Goal: Communication & Community: Answer question/provide support

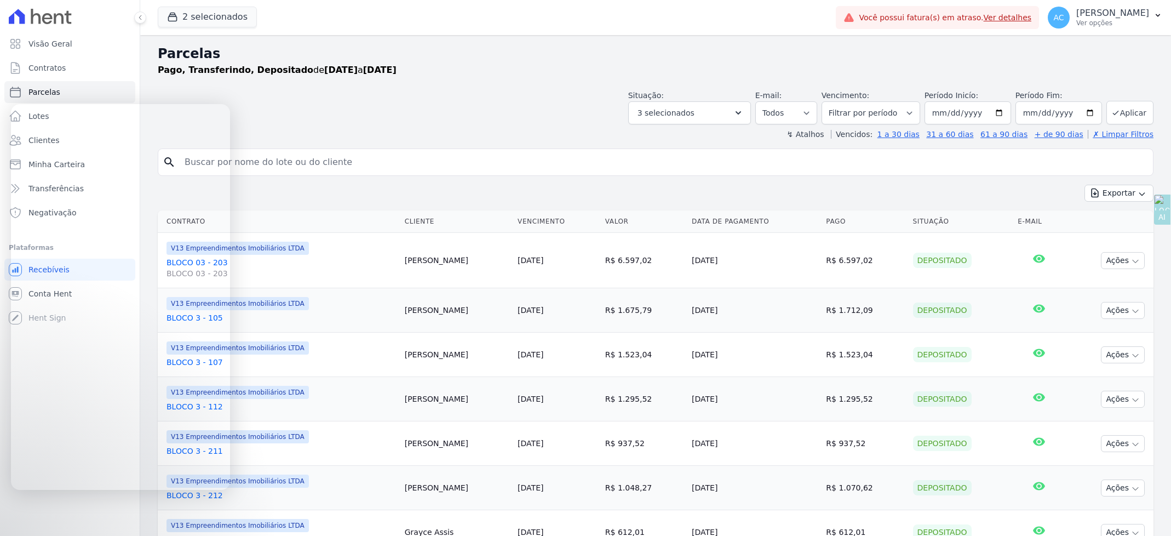
select select
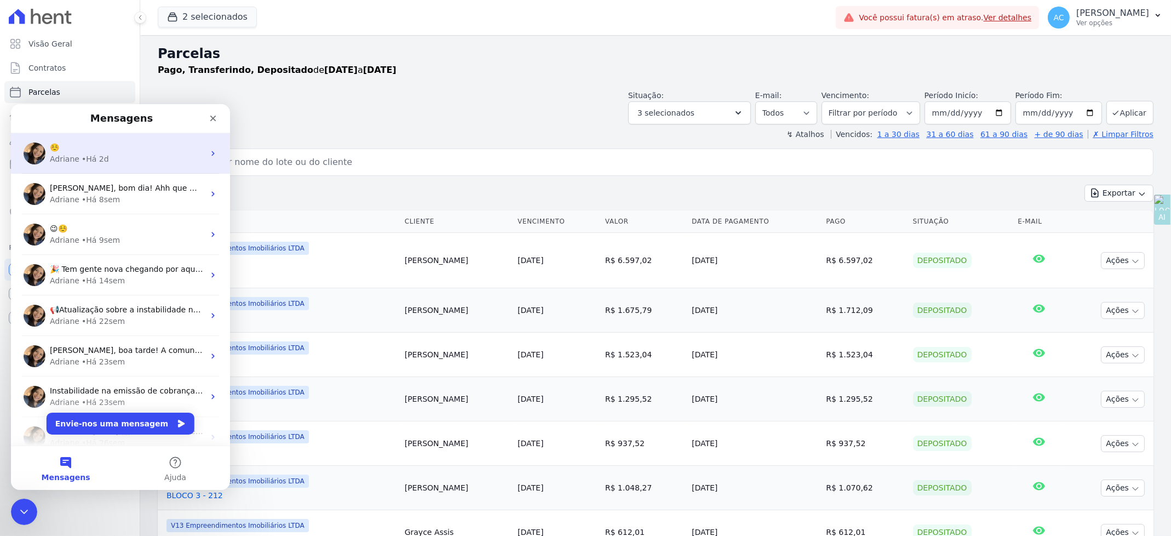
click at [102, 158] on div "• Há 2d" at bounding box center [95, 159] width 27 height 12
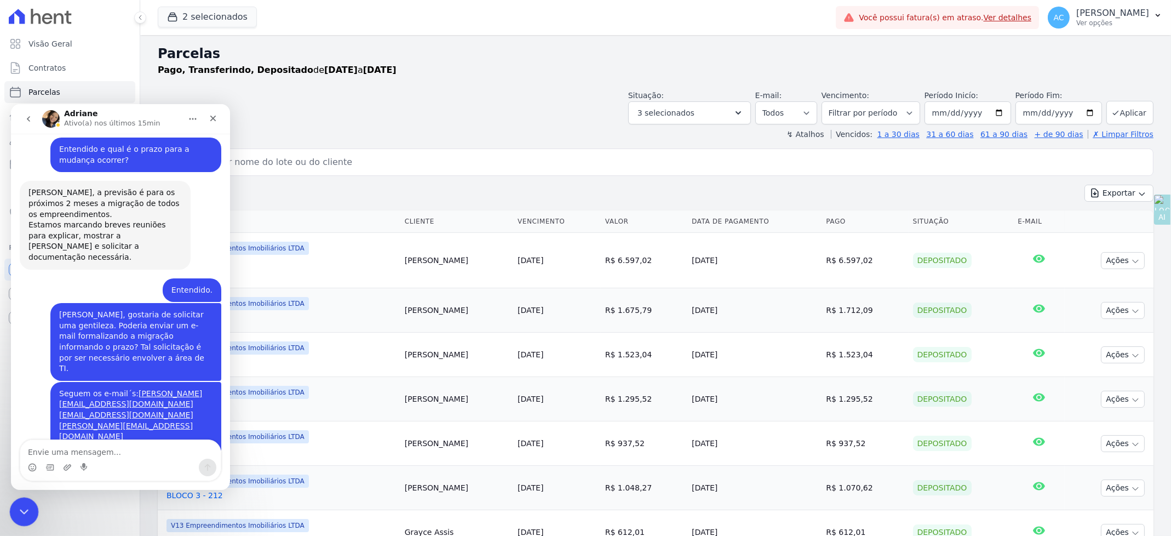
scroll to position [1112, 0]
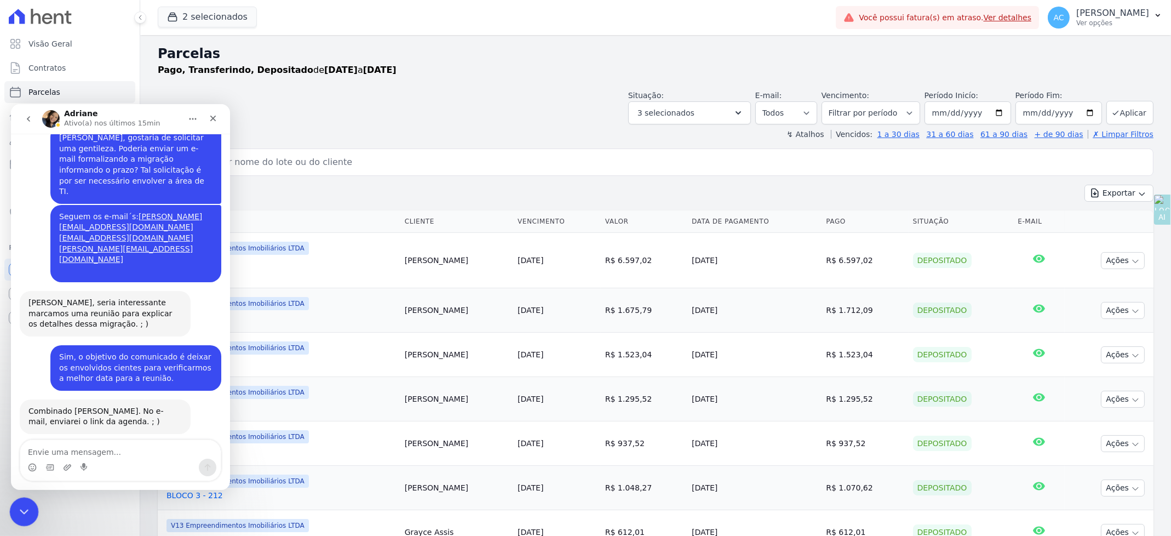
click at [18, 504] on icon "Fechar mensagem da Intercom" at bounding box center [22, 509] width 13 height 13
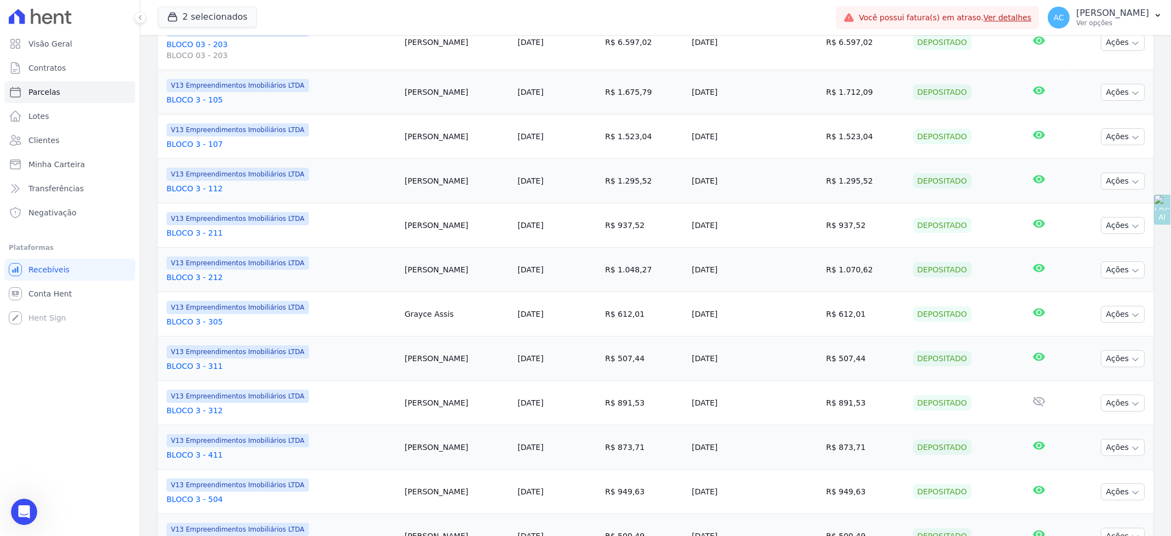
scroll to position [0, 0]
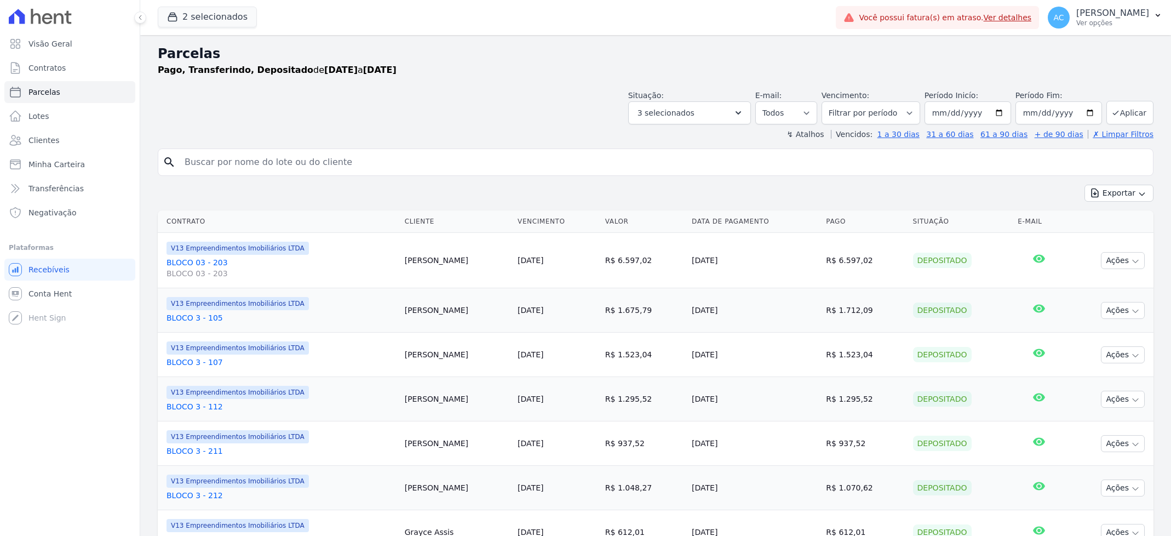
select select
click at [63, 42] on span "Visão Geral" at bounding box center [50, 43] width 44 height 11
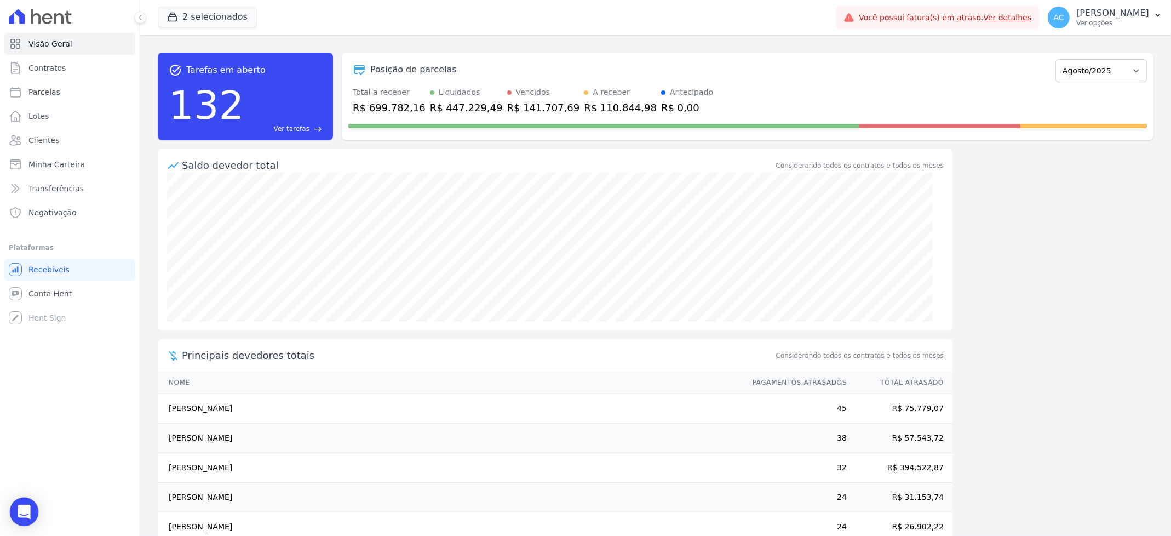
click at [29, 506] on icon "Open Intercom Messenger" at bounding box center [24, 511] width 14 height 14
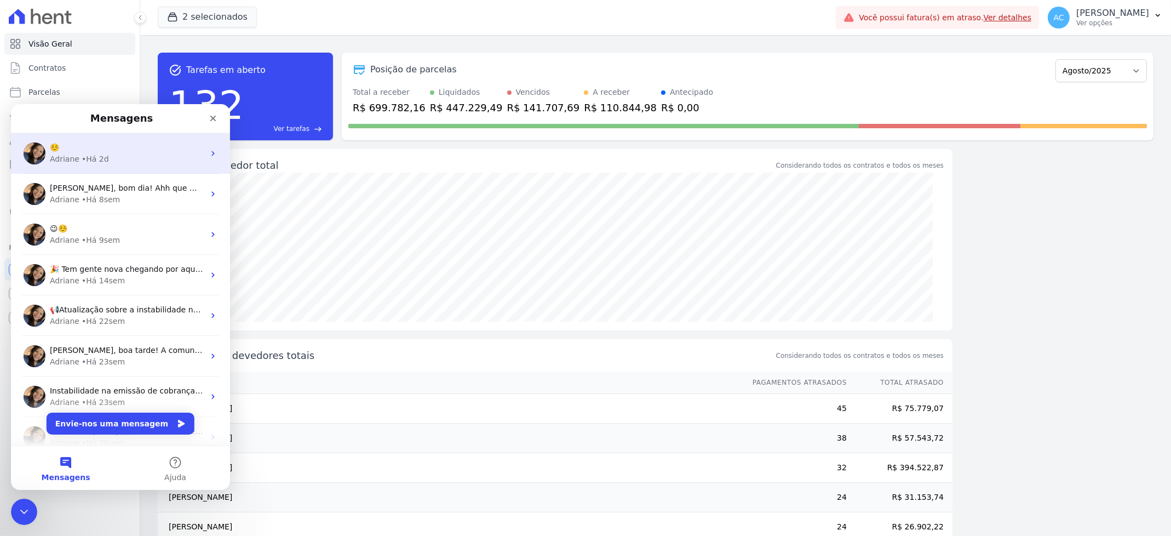
click at [114, 156] on div "Adriane • Há 2d" at bounding box center [127, 159] width 154 height 12
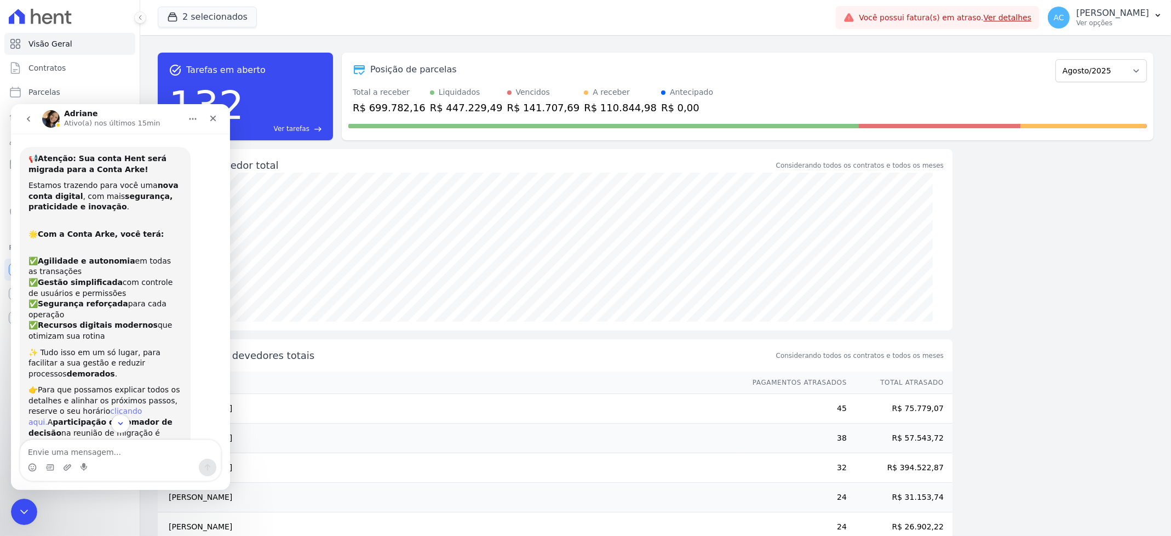
click at [133, 406] on link "clicando aqui." at bounding box center [84, 416] width 113 height 20
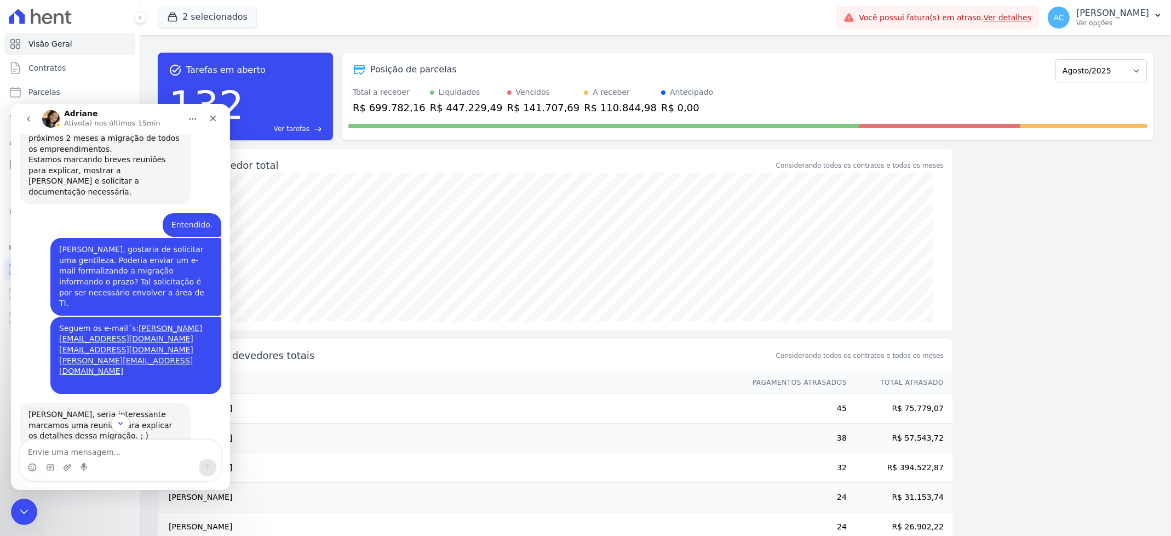
scroll to position [989, 0]
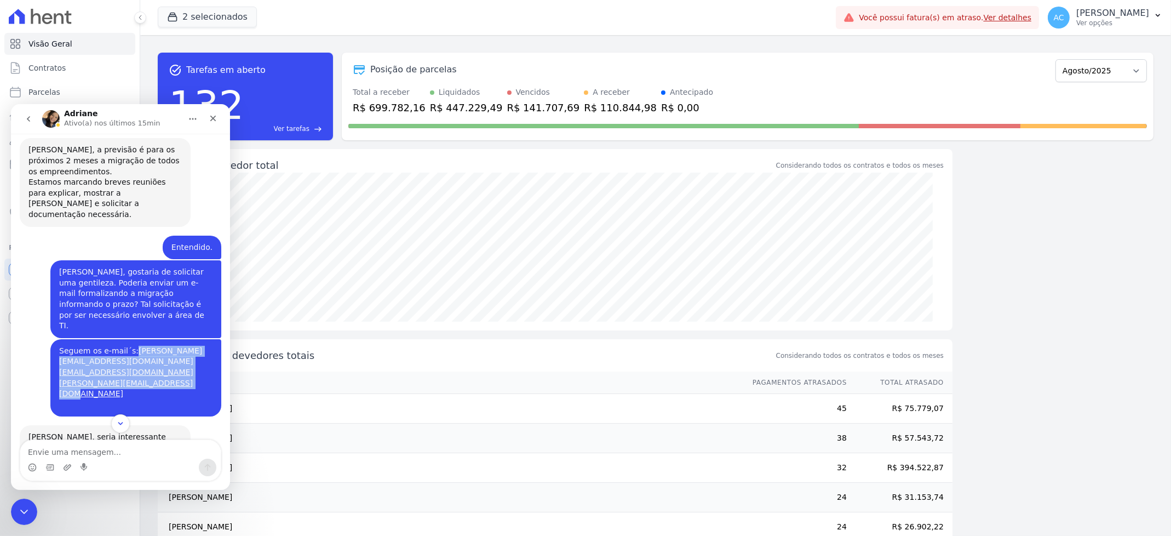
drag, startPoint x: 171, startPoint y: 277, endPoint x: 53, endPoint y: 257, distance: 120.4
click at [59, 345] on div "Seguem os e-mail´s: [PERSON_NAME][EMAIL_ADDRESS][DOMAIN_NAME] [EMAIL_ADDRESS][D…" at bounding box center [135, 377] width 153 height 65
copy div "[PERSON_NAME][EMAIL_ADDRESS][DOMAIN_NAME] [EMAIL_ADDRESS][DOMAIN_NAME] [EMAIL_A…"
